Goal: Information Seeking & Learning: Learn about a topic

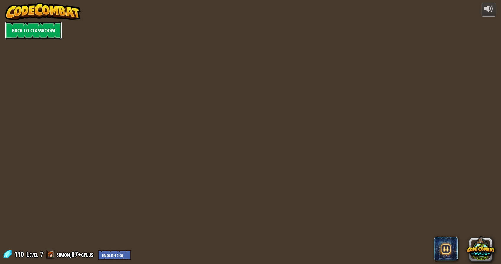
click at [49, 27] on link "Back to Classroom" at bounding box center [33, 31] width 57 height 18
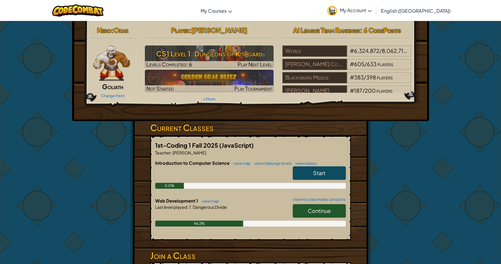
click at [304, 206] on link "Continue" at bounding box center [318, 211] width 53 height 14
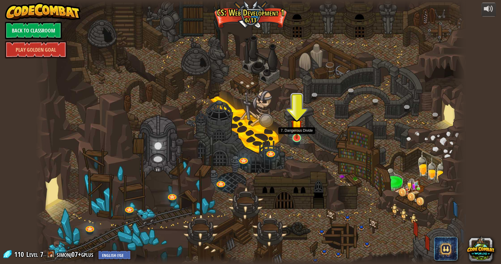
click at [297, 135] on img at bounding box center [296, 125] width 11 height 27
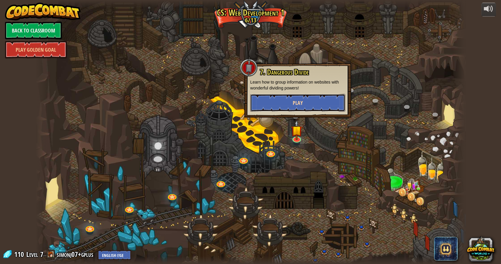
click at [296, 96] on button "Play" at bounding box center [297, 103] width 95 height 18
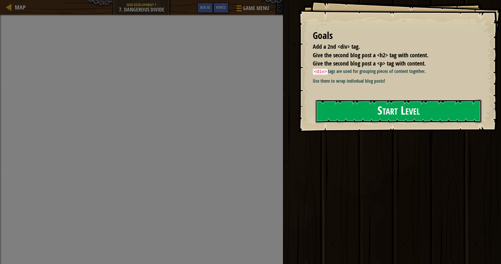
click at [379, 123] on button "Start Level" at bounding box center [398, 110] width 166 height 23
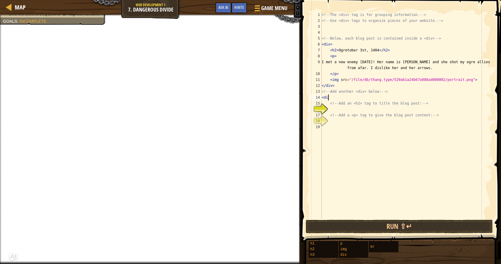
scroll to position [3, 0]
type textarea "<"
type textarea "<div>"
click at [336, 108] on div "<!-- The <div> tag is for grouping information. --> <!-- Use <div> tags to orga…" at bounding box center [406, 121] width 172 height 218
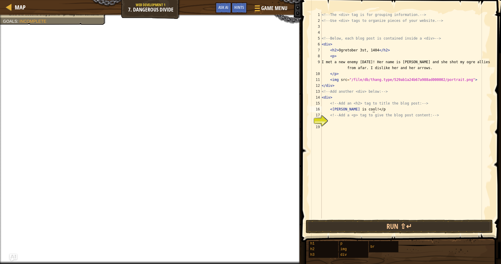
scroll to position [3, 4]
click at [331, 110] on div "<!-- The <div> tag is for grouping information. --> <!-- Use <div> tags to orga…" at bounding box center [406, 121] width 172 height 218
click at [360, 108] on div "<!-- The <div> tag is for grouping information. --> <!-- Use <div> tags to orga…" at bounding box center [406, 121] width 172 height 218
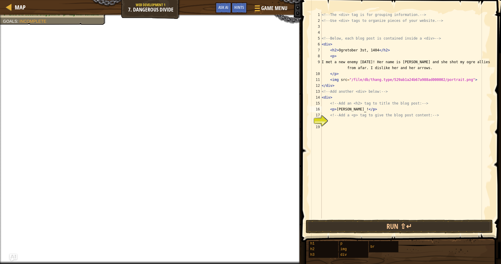
click at [369, 110] on div "<!-- The <div> tag is for grouping information. --> <!-- Use <div> tags to orga…" at bounding box center [406, 121] width 172 height 218
click at [370, 110] on div "<!-- The <div> tag is for grouping information. --> <!-- Use <div> tags to orga…" at bounding box center [406, 121] width 172 height 218
type textarea "<p>[PERSON_NAME] !</p>"
click at [370, 109] on div "<!-- The <div> tag is for grouping information. --> <!-- Use <div> tags to orga…" at bounding box center [406, 115] width 172 height 206
click at [370, 108] on div "<!-- The <div> tag is for grouping information. --> <!-- Use <div> tags to orga…" at bounding box center [406, 121] width 172 height 218
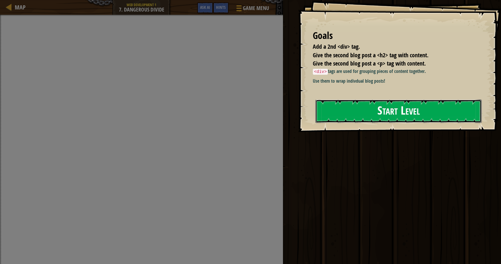
click at [434, 132] on div "Goals Add a 2nd <div> tag. Give the second blog post a <h2> tag with content. G…" at bounding box center [399, 66] width 203 height 132
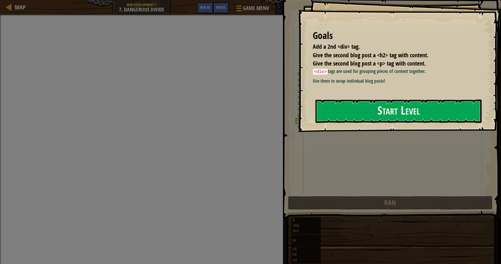
click at [432, 130] on div at bounding box center [398, 135] width 166 height 13
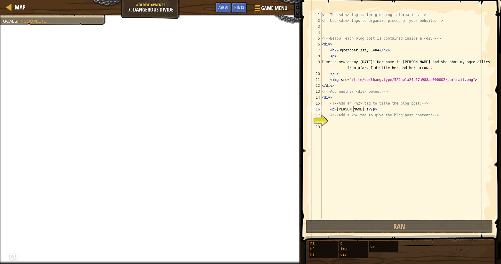
click at [353, 109] on div "<!-- The <div> tag is for grouping information. --> <!-- Use <div> tags to orga…" at bounding box center [406, 121] width 172 height 218
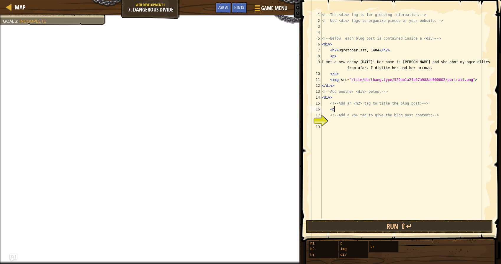
type textarea "<"
type textarea "<h2> [DATE]"
click at [378, 128] on div "<!-- The <div> tag is for grouping information. --> <!-- Use <div> tags to orga…" at bounding box center [406, 121] width 172 height 218
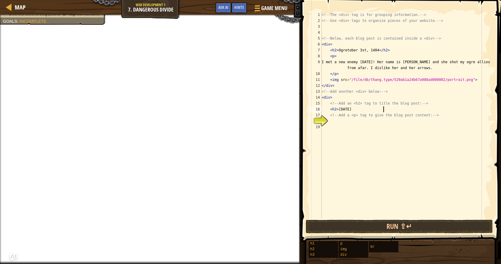
scroll to position [3, 0]
click at [385, 108] on div "<!-- The <div> tag is for grouping information. --> <!-- Use <div> tags to orga…" at bounding box center [406, 121] width 172 height 218
type textarea "<h2> [DATE] <h2>"
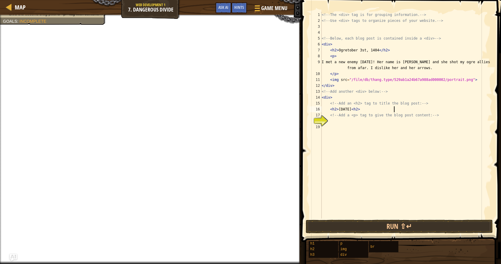
click at [375, 129] on div "<!-- The <div> tag is for grouping information. --> <!-- Use <div> tags to orga…" at bounding box center [406, 121] width 172 height 218
type textarea "I"
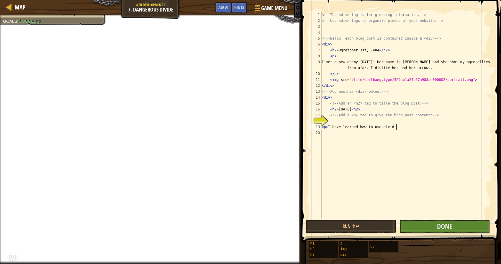
scroll to position [3, 6]
type textarea "<p> I have learned how to use dividers </p>"
click at [349, 120] on div "<!-- The <div> tag is for grouping information. --> <!-- Use <div> tags to orga…" at bounding box center [406, 121] width 172 height 218
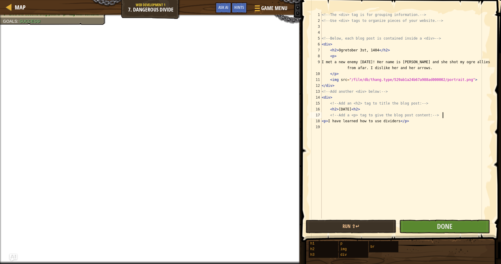
click at [322, 120] on div "<!-- The <div> tag is for grouping information. --> <!-- Use <div> tags to orga…" at bounding box center [406, 121] width 172 height 218
type textarea "<p> I have learned how to use dividers </p>"
click at [440, 125] on div "<!-- The <div> tag is for grouping information. --> <!-- Use <div> tags to orga…" at bounding box center [406, 121] width 172 height 218
type textarea "</div>"
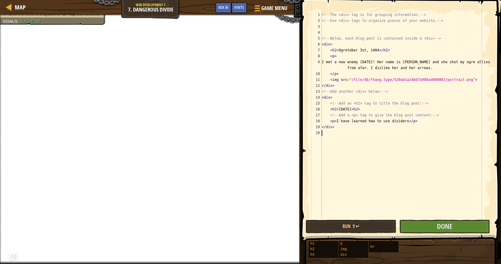
click at [422, 149] on div "<!-- The <div> tag is for grouping information. --> <!-- Use <div> tags to orga…" at bounding box center [406, 121] width 172 height 218
click at [411, 120] on div "<!-- The <div> tag is for grouping information. --> <!-- Use <div> tags to orga…" at bounding box center [406, 121] width 172 height 218
type textarea "<p> I have learned how to use dividers. </p>"
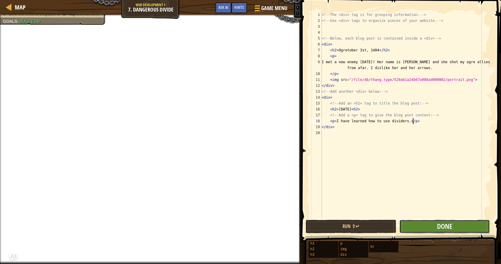
click at [425, 227] on button "Done" at bounding box center [444, 226] width 90 height 14
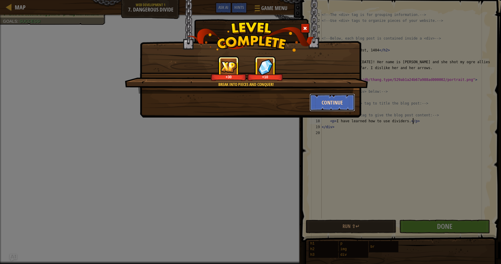
click at [326, 103] on button "Continue" at bounding box center [332, 102] width 46 height 18
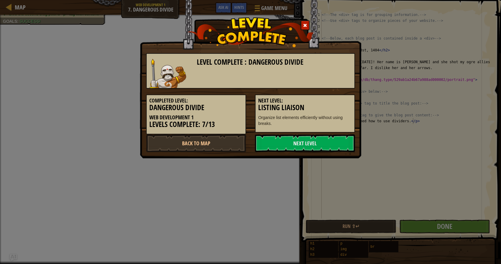
click at [327, 103] on h3 "Listing Liaison" at bounding box center [304, 107] width 93 height 8
click at [321, 139] on link "Next Level" at bounding box center [305, 143] width 100 height 18
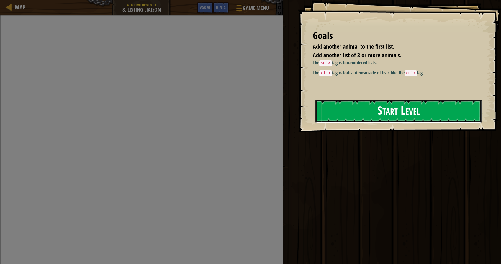
click at [336, 118] on button "Start Level" at bounding box center [398, 110] width 166 height 23
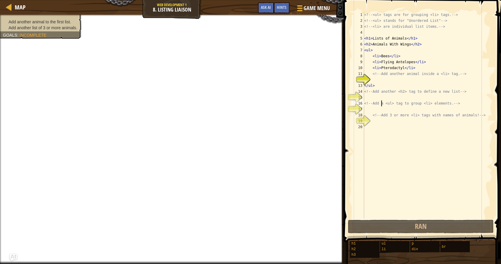
click at [381, 102] on div "<!-- <ul> tags are for grouping <li> tags. --> <!-- <ul> stands for "Unordered …" at bounding box center [427, 121] width 129 height 218
type textarea "<!-- Add a <ul> tag to group <li> elements. -->"
click at [379, 98] on div "<!-- <ul> tags are for grouping <li> tags. --> <!-- <ul> stands for "Unordered …" at bounding box center [427, 121] width 129 height 218
click at [388, 77] on div "<!-- <ul> tags are for grouping <li> tags. --> <!-- <ul> stands for "Unordered …" at bounding box center [427, 121] width 129 height 218
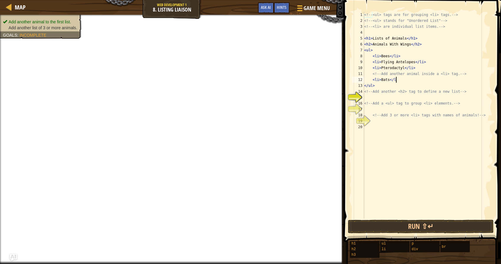
scroll to position [3, 3]
type textarea "<li>Bats</li>"
click at [389, 96] on div "<!-- <ul> tags are for grouping <li> tags. --> <!-- <ul> stands for "Unordered …" at bounding box center [427, 121] width 129 height 218
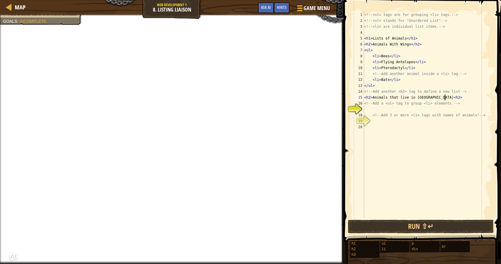
scroll to position [3, 6]
click at [461, 94] on div "<!-- <ul> tags are for grouping <li> tags. --> <!-- <ul> stands for "Unordered …" at bounding box center [427, 121] width 129 height 218
click at [459, 100] on div "<!-- <ul> tags are for grouping <li> tags. --> <!-- <ul> stands for "Unordered …" at bounding box center [427, 115] width 129 height 206
type textarea "<h2> Animals that live in [GEOGRAPHIC_DATA] </h2>"
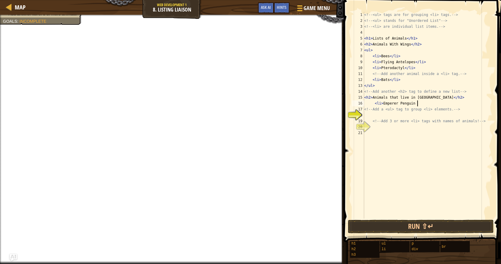
scroll to position [3, 4]
click at [394, 104] on div "<!-- <ul> tags are for grouping <li> tags. --> <!-- <ul> stands for "Unordered …" at bounding box center [427, 121] width 129 height 218
click at [430, 107] on div "<!-- <ul> tags are for grouping <li> tags. --> <!-- <ul> stands for "Unordered …" at bounding box center [427, 121] width 129 height 218
click at [430, 103] on div "<!-- <ul> tags are for grouping <li> tags. --> <!-- <ul> stands for "Unordered …" at bounding box center [427, 121] width 129 height 218
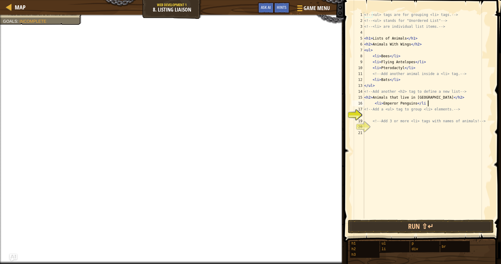
scroll to position [3, 5]
type textarea "<li> Emperor Penguins</li>"
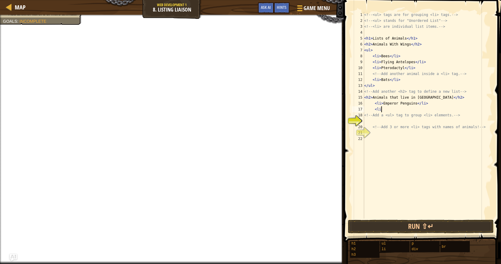
scroll to position [3, 1]
click at [465, 98] on div "<!-- <ul> tags are for grouping <li> tags. --> <!-- <ul> stands for "Unordered …" at bounding box center [427, 121] width 129 height 218
type textarea "<h2> Animals that live in [GEOGRAPHIC_DATA] </h2>"
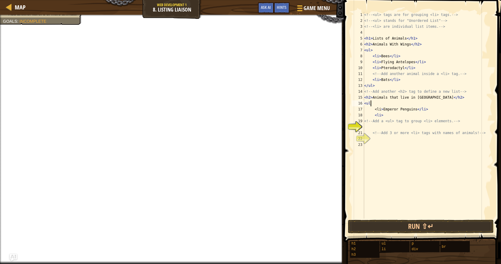
scroll to position [3, 0]
click at [400, 114] on div "<!-- <ul> tags are for grouping <li> tags. --> <!-- <ul> stands for "Unordered …" at bounding box center [427, 121] width 129 height 218
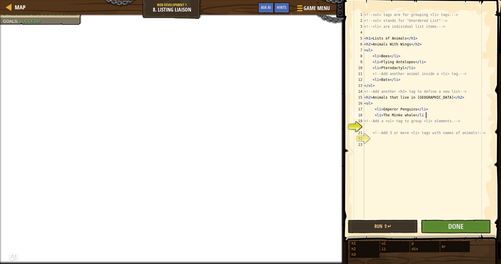
type textarea "<li> The Minke whale</li>"
click at [387, 121] on div "<!-- <ul> tags are for grouping <li> tags. --> <!-- <ul> stands for "Unordered …" at bounding box center [427, 121] width 129 height 218
type textarea "<li> The [PERSON_NAME] </li>"
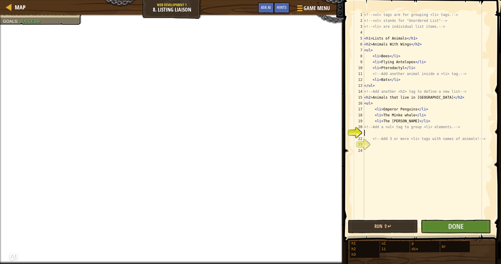
click at [379, 130] on div "<!-- <ul> tags are for grouping <li> tags. --> <!-- <ul> stands for "Unordered …" at bounding box center [427, 121] width 129 height 218
type textarea "</ul>"
click at [451, 226] on span "Done" at bounding box center [454, 225] width 15 height 9
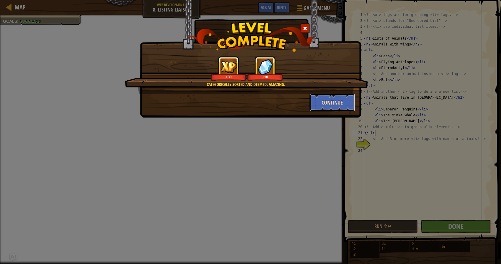
click at [331, 105] on button "Continue" at bounding box center [332, 102] width 46 height 18
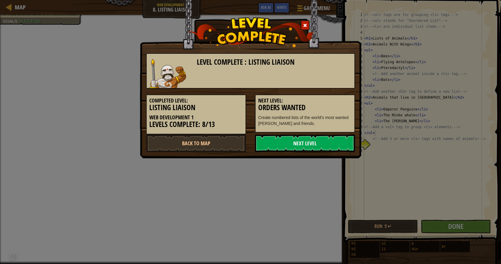
click at [323, 138] on link "Next Level" at bounding box center [305, 143] width 100 height 18
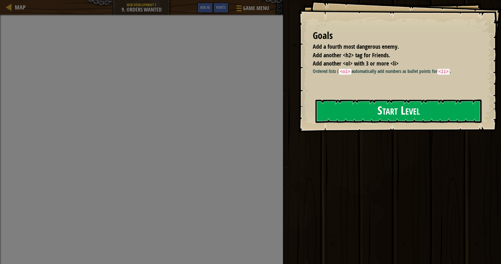
click at [338, 122] on button "Start Level" at bounding box center [398, 110] width 166 height 23
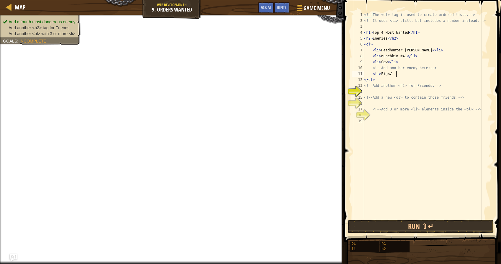
scroll to position [3, 3]
click at [385, 87] on div "<!-- The <ol> tag is used to create ordered lists. --> <!-- It uses <li> still,…" at bounding box center [427, 121] width 129 height 218
click at [383, 88] on div "<!-- The <ol> tag is used to create ordered lists. --> <!-- It uses <li> still,…" at bounding box center [427, 121] width 129 height 218
type textarea "<!-- Add another <h2> for Friends: -->"
click at [383, 91] on div "<!-- The <ol> tag is used to create ordered lists. --> <!-- It uses <li> still,…" at bounding box center [427, 115] width 129 height 206
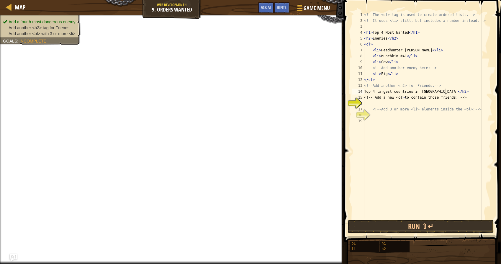
scroll to position [3, 6]
click at [364, 90] on div "<!-- The <ol> tag is used to create ordered lists. --> <!-- It uses <li> still,…" at bounding box center [427, 121] width 129 height 218
click at [422, 98] on div "<!-- The <ol> tag is used to create ordered lists. --> <!-- It uses <li> still,…" at bounding box center [427, 121] width 129 height 218
type textarea "<!-- Add a new <ol> to contain those friends: -->"
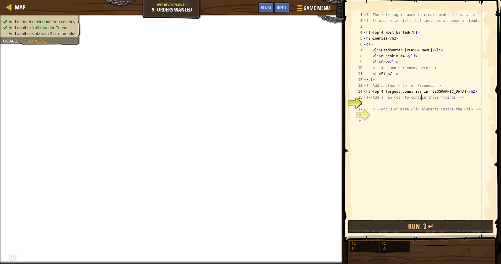
click at [421, 101] on div "<!-- The <ol> tag is used to create ordered lists. --> <!-- It uses <li> still,…" at bounding box center [427, 121] width 129 height 218
type textarea "<ol>"
click at [413, 121] on div "<!-- The <ol> tag is used to create ordered lists. --> <!-- It uses <li> still,…" at bounding box center [427, 121] width 129 height 218
click at [412, 118] on div "<!-- The <ol> tag is used to create ordered lists. --> <!-- It uses <li> still,…" at bounding box center [427, 121] width 129 height 218
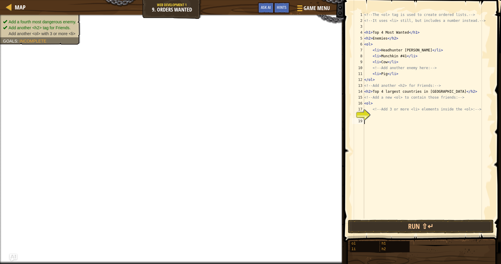
click at [410, 113] on div "<!-- The <ol> tag is used to create ordered lists. --> <!-- It uses <li> still,…" at bounding box center [427, 121] width 129 height 218
type textarea "<li> [GEOGRAPHIC_DATA] </li>"
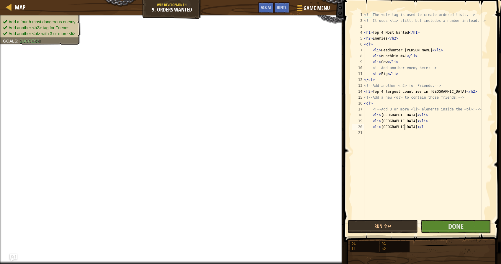
scroll to position [3, 3]
type textarea "<li> [GEOGRAPHIC_DATA] </li>"
type textarea "</ol>"
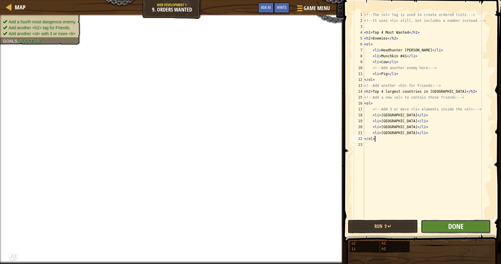
click at [447, 223] on span "Done" at bounding box center [454, 225] width 15 height 9
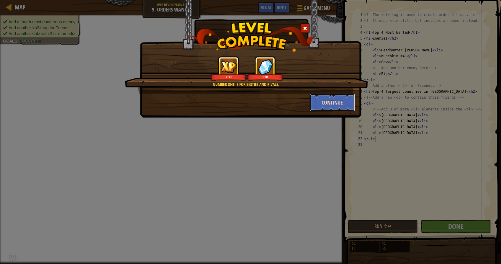
click at [333, 102] on button "Continue" at bounding box center [332, 102] width 46 height 18
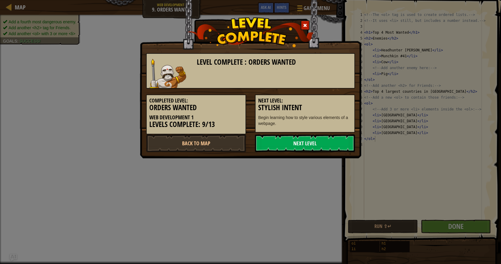
click at [320, 138] on link "Next Level" at bounding box center [305, 143] width 100 height 18
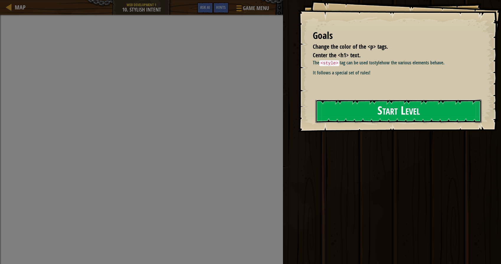
click at [323, 113] on button "Start Level" at bounding box center [398, 110] width 166 height 23
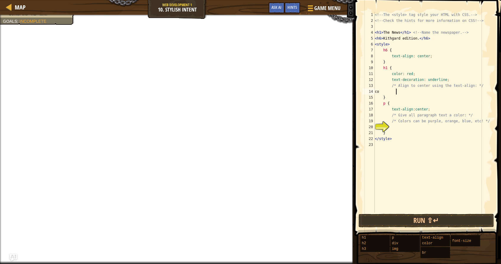
type textarea "c"
click at [412, 73] on div "<!-- The <style> tag style your HTML with CSS. --> <!-- Check the hints for mor…" at bounding box center [432, 118] width 118 height 212
click at [407, 96] on div "<!-- The <style> tag style your HTML with CSS. --> <!-- Check the hints for mor…" at bounding box center [432, 118] width 118 height 212
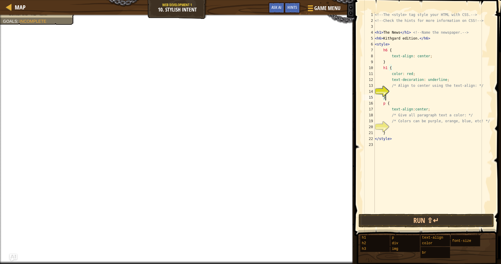
type textarea "}"
click at [407, 93] on div "<!-- The <style> tag style your HTML with CSS. --> <!-- Check the hints for mor…" at bounding box center [432, 118] width 118 height 212
type textarea "c"
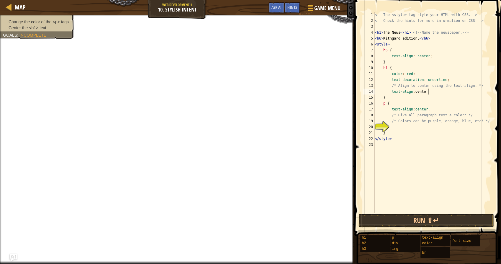
scroll to position [3, 4]
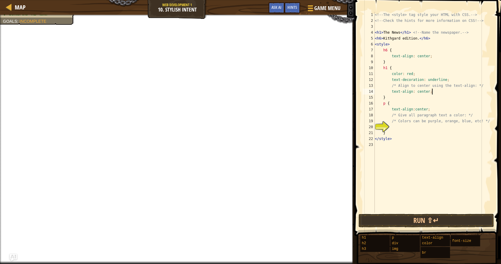
click at [403, 131] on div "<!-- The <style> tag style your HTML with CSS. --> <!-- Check the hints for mor…" at bounding box center [432, 118] width 118 height 212
type textarea "}"
click at [405, 126] on div "<!-- The <style> tag style your HTML with CSS. --> <!-- Check the hints for mor…" at bounding box center [432, 118] width 118 height 212
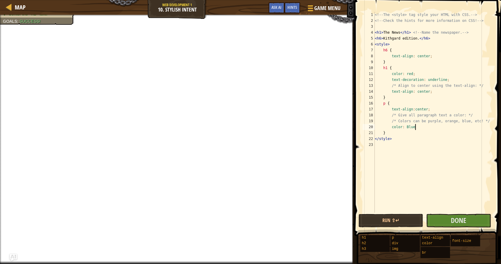
scroll to position [3, 3]
type textarea "color: Blue;"
click at [451, 214] on button "Done" at bounding box center [458, 220] width 65 height 14
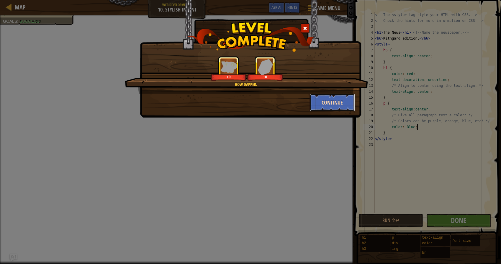
click at [322, 104] on button "Continue" at bounding box center [332, 102] width 46 height 18
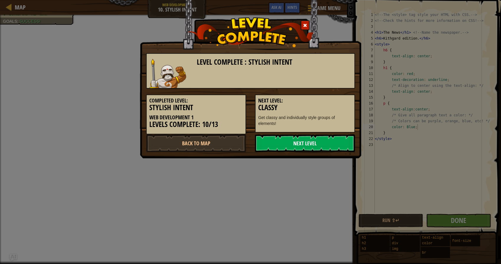
click at [323, 147] on link "Next Level" at bounding box center [305, 143] width 100 height 18
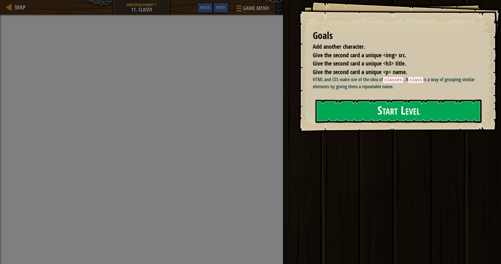
click at [345, 112] on button "Start Level" at bounding box center [398, 110] width 166 height 23
